Goal: Share content: Share content

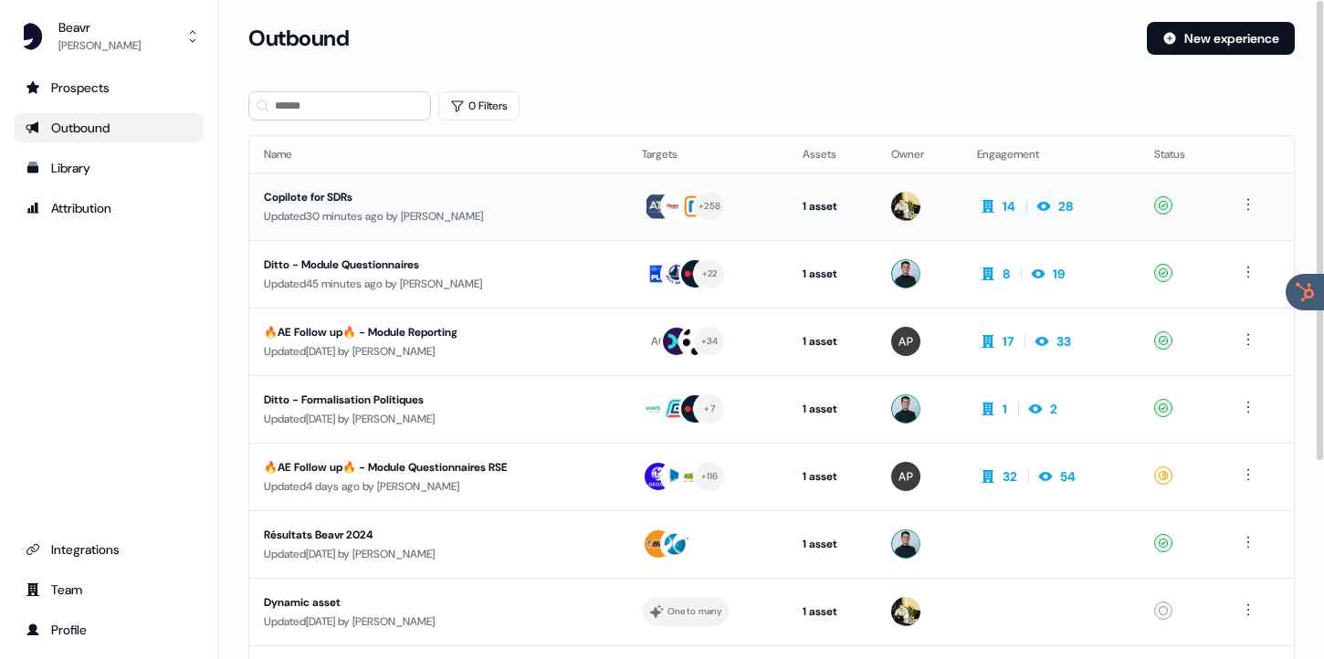
click at [323, 205] on div "Copilote for SDRs" at bounding box center [430, 197] width 332 height 18
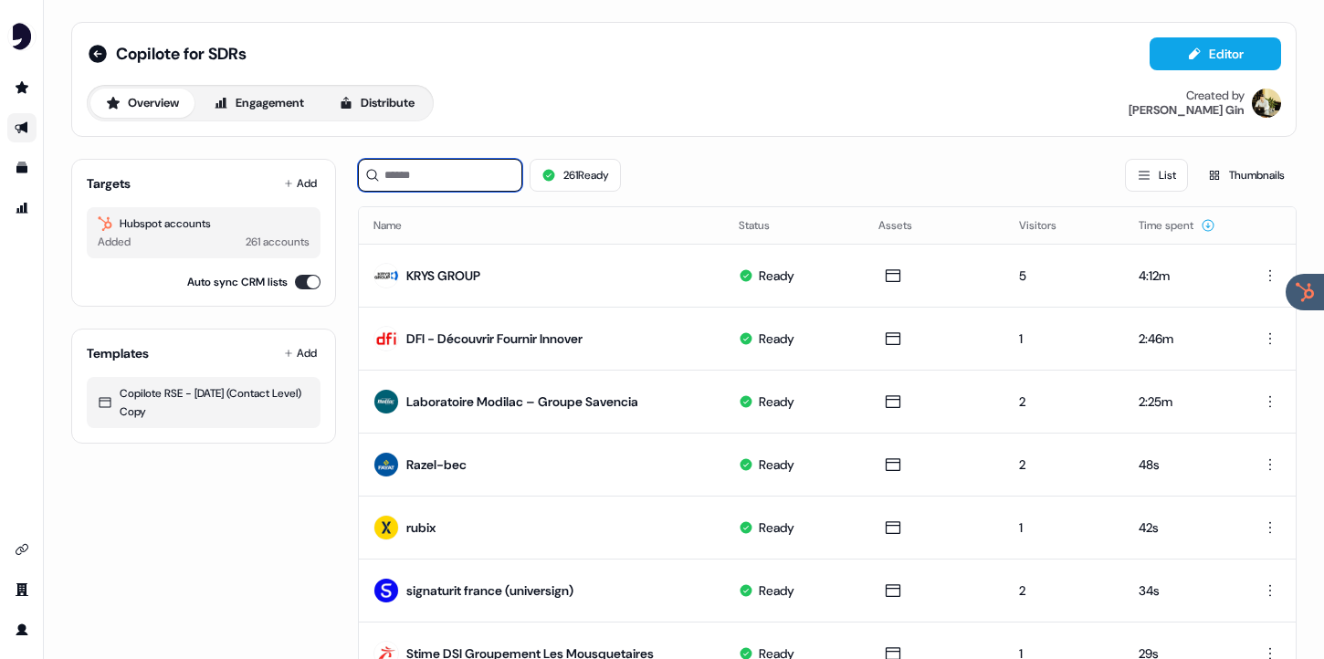
click at [416, 178] on input at bounding box center [440, 175] width 164 height 33
click at [284, 185] on icon at bounding box center [288, 183] width 9 height 9
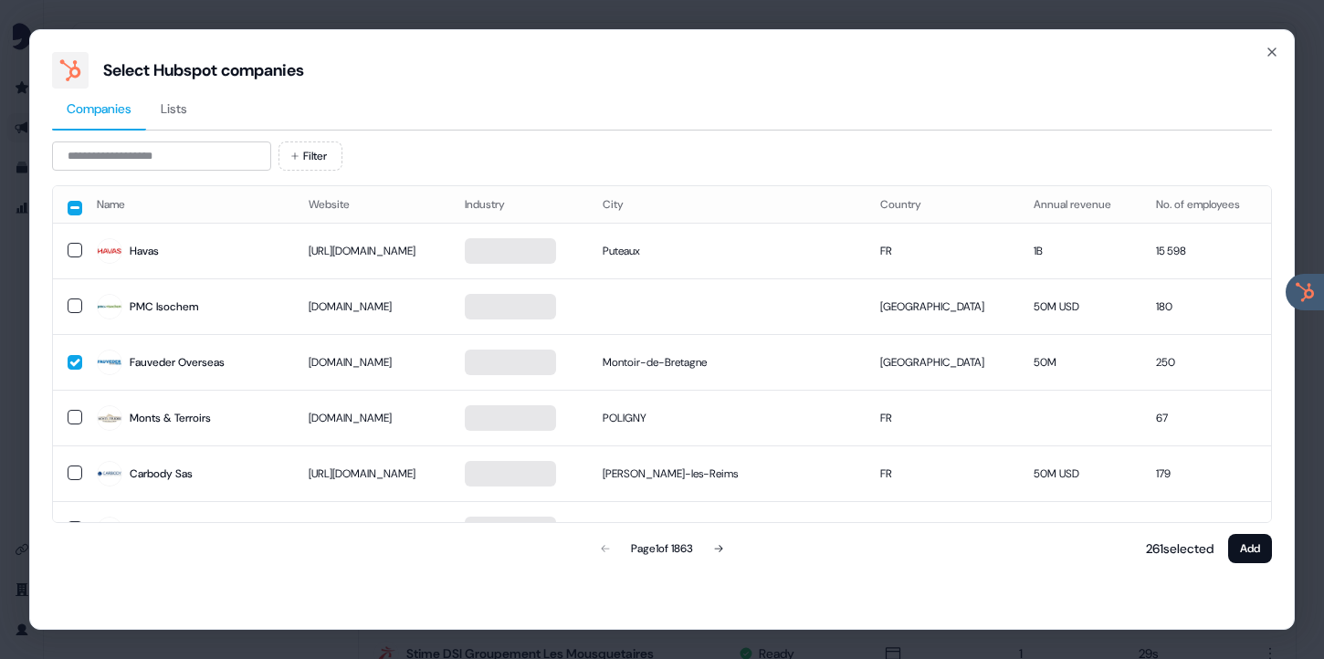
click at [188, 126] on button "Lists" at bounding box center [174, 110] width 56 height 42
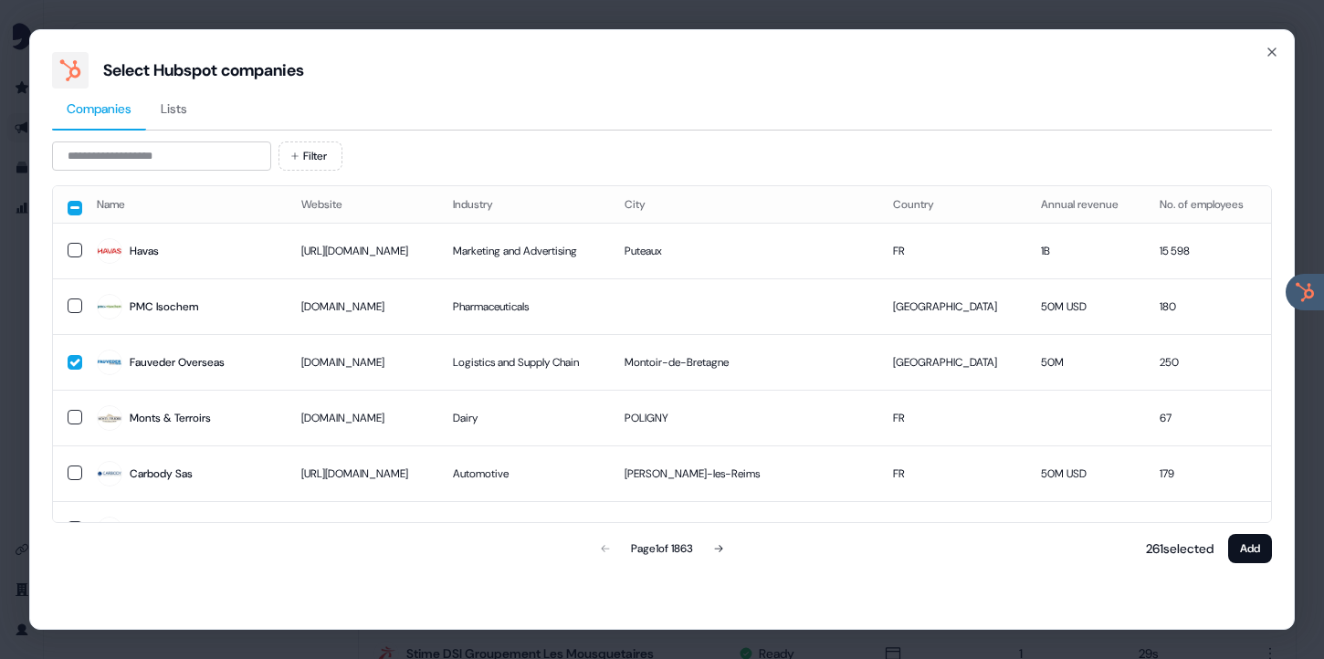
click at [113, 110] on span "Companies" at bounding box center [99, 109] width 65 height 18
click at [111, 153] on input at bounding box center [161, 156] width 219 height 29
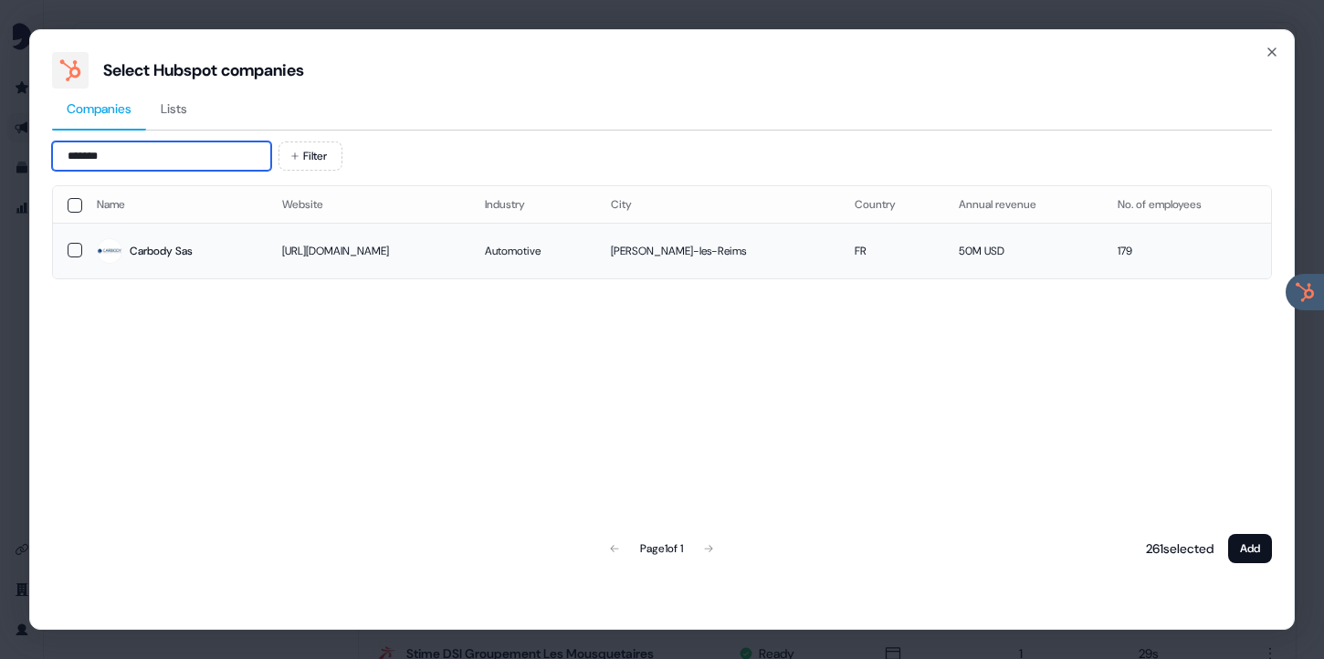
type input "*******"
click at [72, 252] on button "button" at bounding box center [75, 250] width 15 height 15
click at [1249, 545] on button "Add" at bounding box center [1250, 548] width 44 height 29
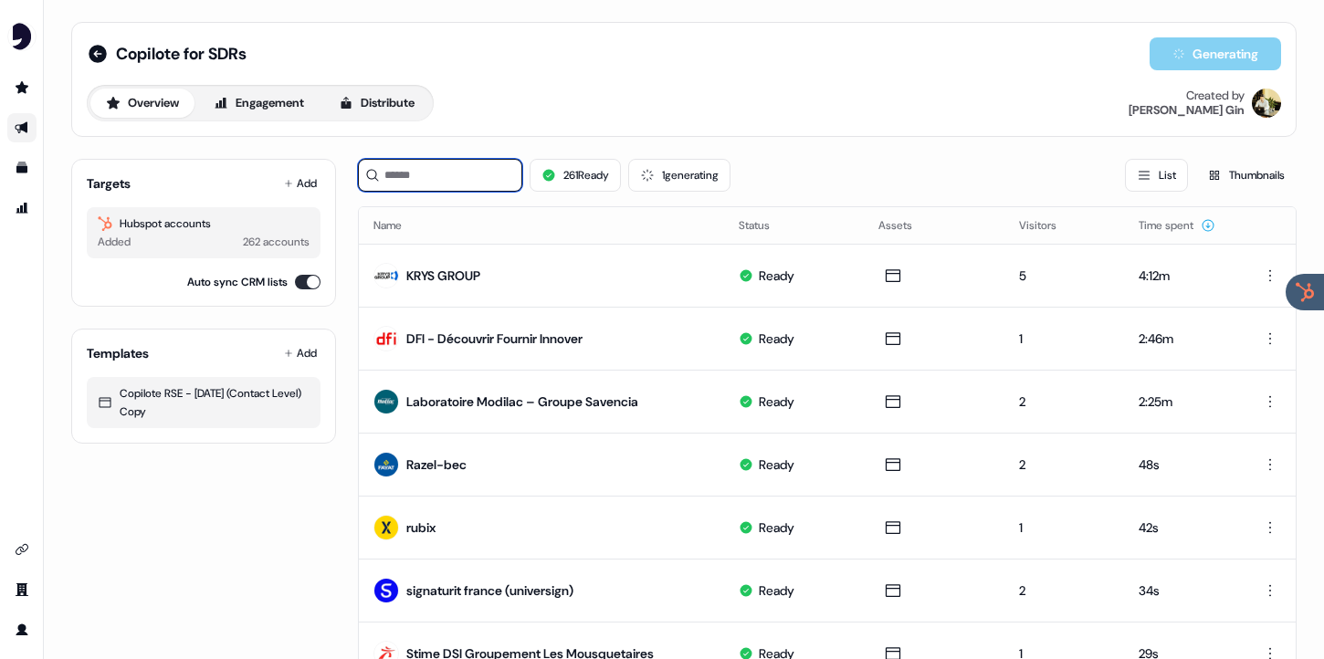
click at [461, 178] on input at bounding box center [440, 175] width 164 height 33
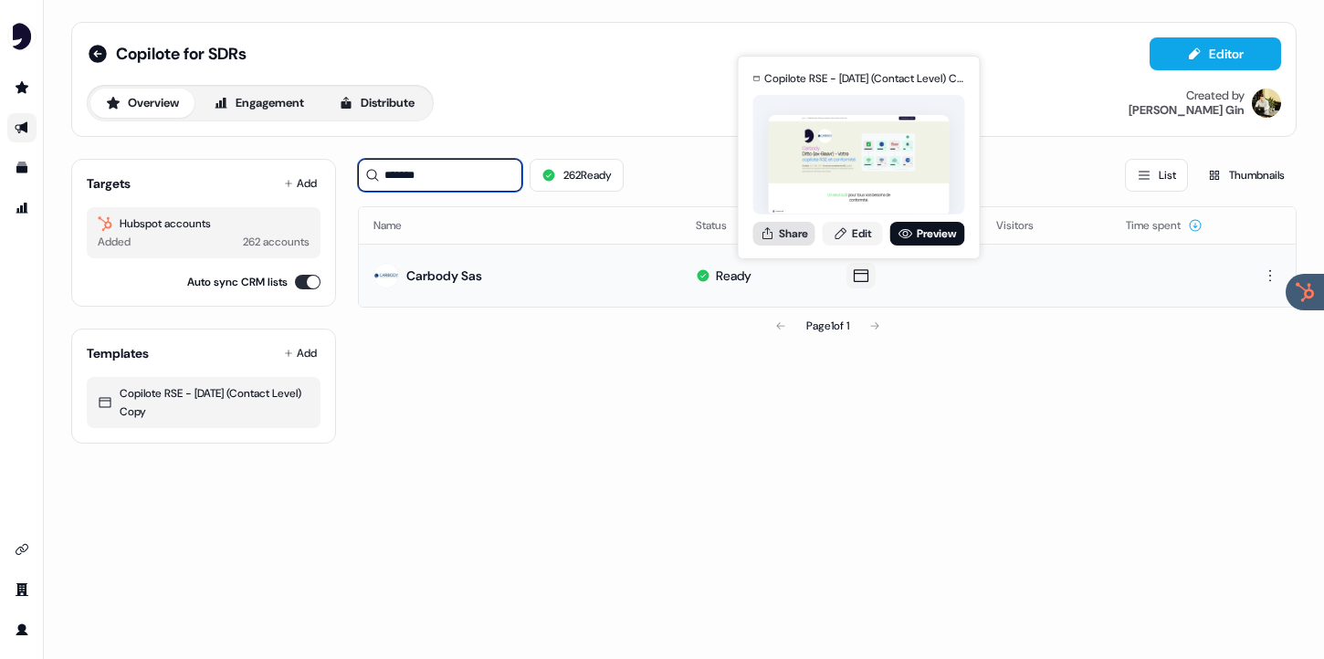
type input "*******"
click at [791, 241] on button "Share" at bounding box center [785, 234] width 62 height 24
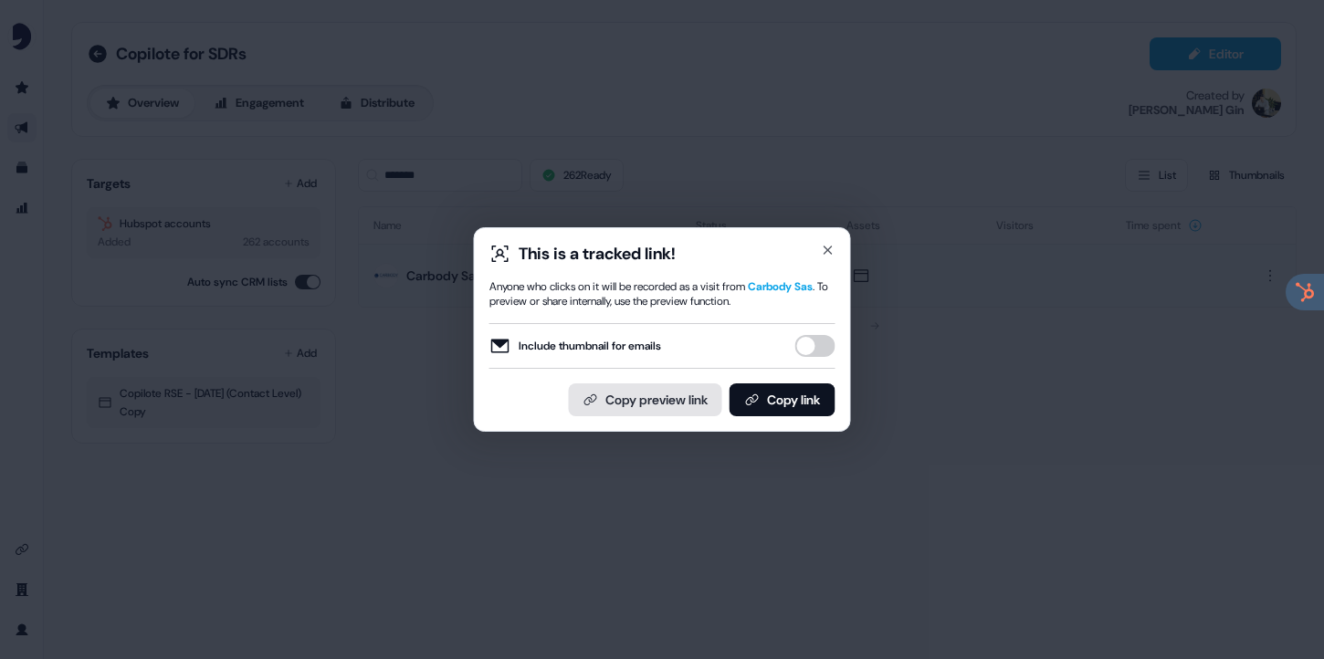
click at [664, 404] on button "Copy preview link" at bounding box center [645, 400] width 153 height 33
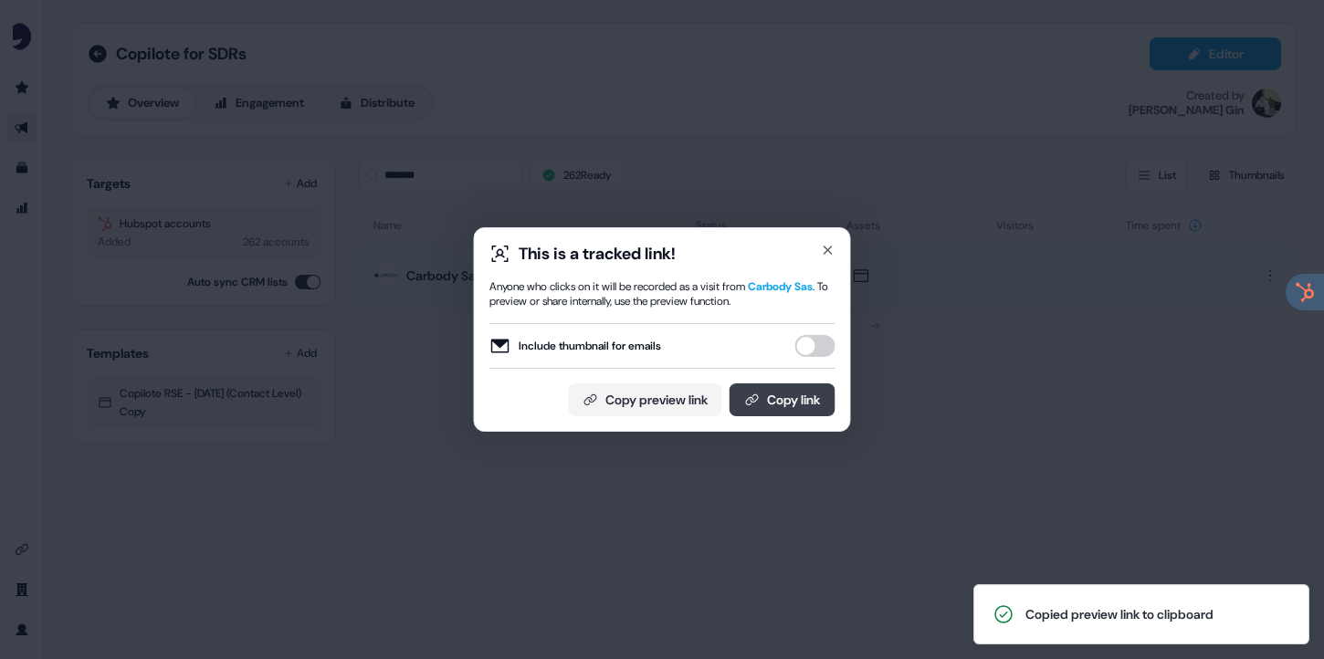
click at [772, 395] on button "Copy link" at bounding box center [783, 400] width 106 height 33
click at [830, 248] on icon "button" at bounding box center [828, 250] width 15 height 15
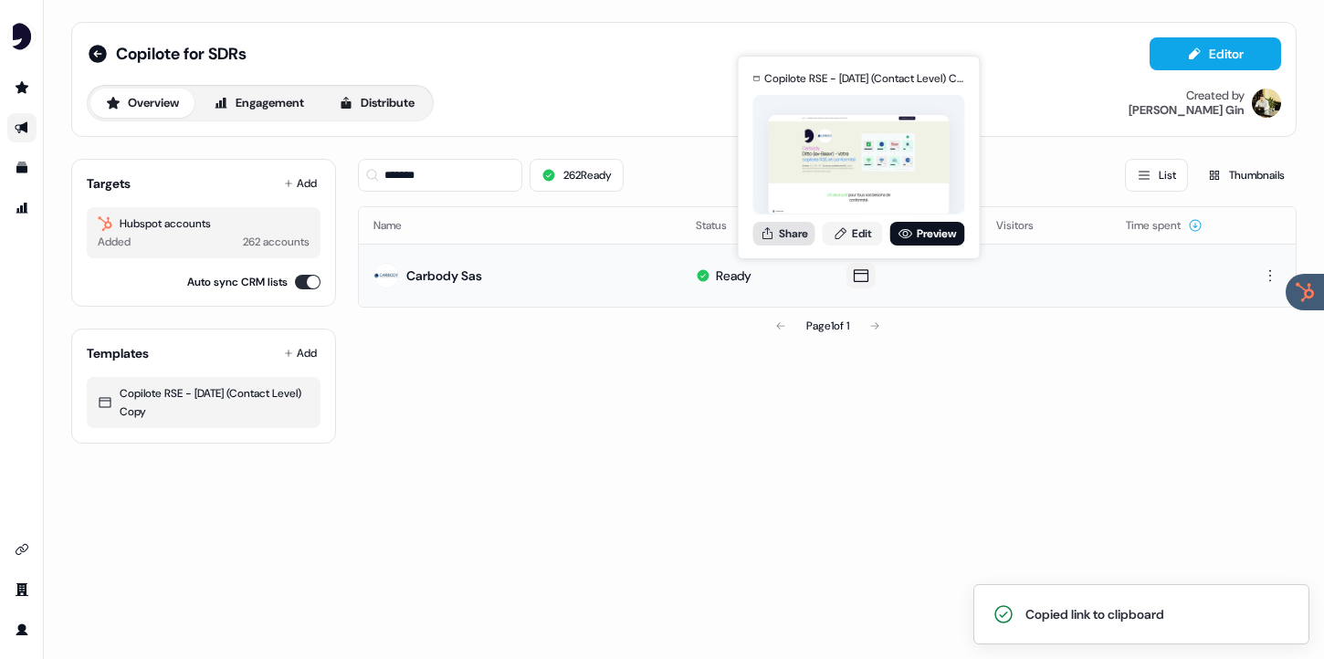
click at [803, 239] on button "Share" at bounding box center [785, 234] width 62 height 24
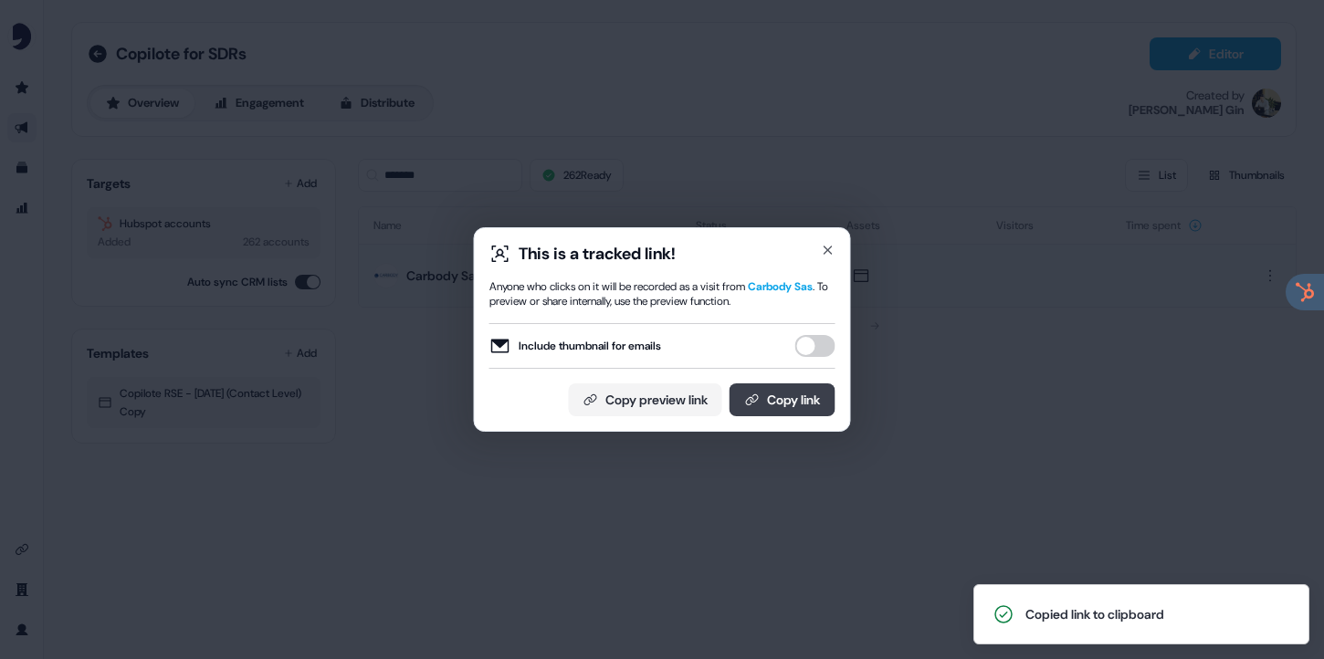
click at [774, 406] on button "Copy link" at bounding box center [783, 400] width 106 height 33
click at [819, 244] on div "This is a tracked link!" at bounding box center [663, 254] width 346 height 22
click at [827, 248] on icon "button" at bounding box center [828, 250] width 15 height 15
